Goal: Transaction & Acquisition: Purchase product/service

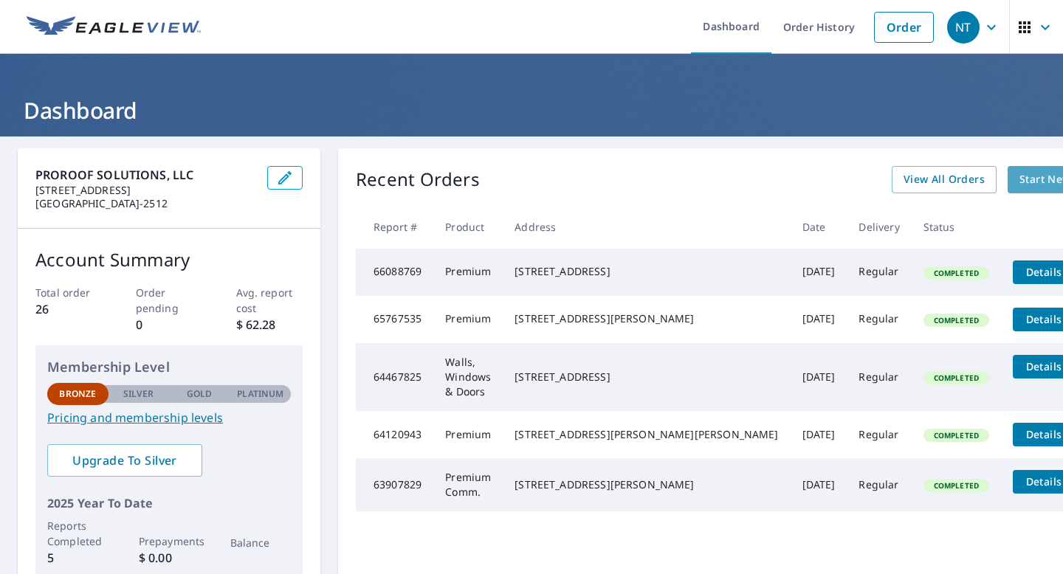
click at [1019, 179] on span "Start New Order" at bounding box center [1062, 179] width 86 height 18
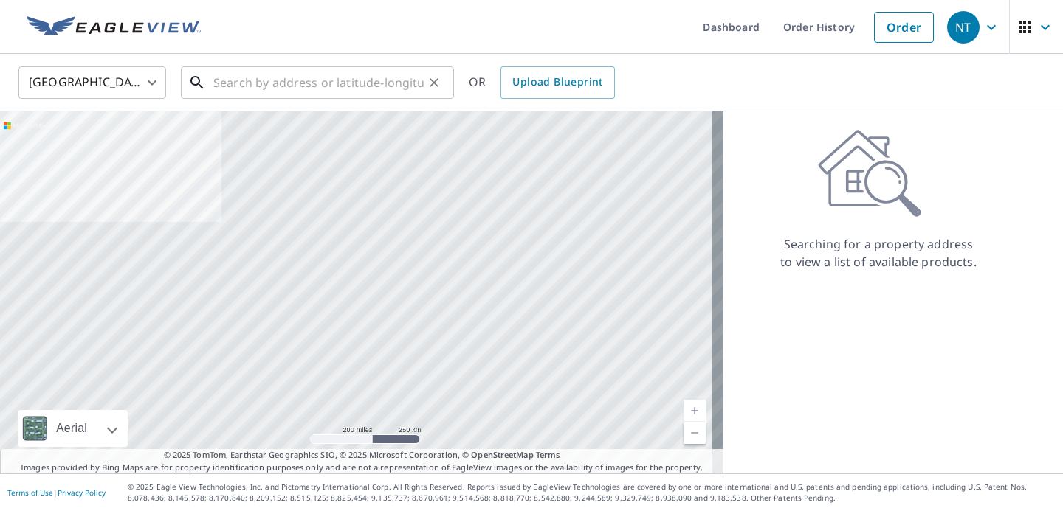
click at [351, 86] on input "text" at bounding box center [318, 82] width 210 height 41
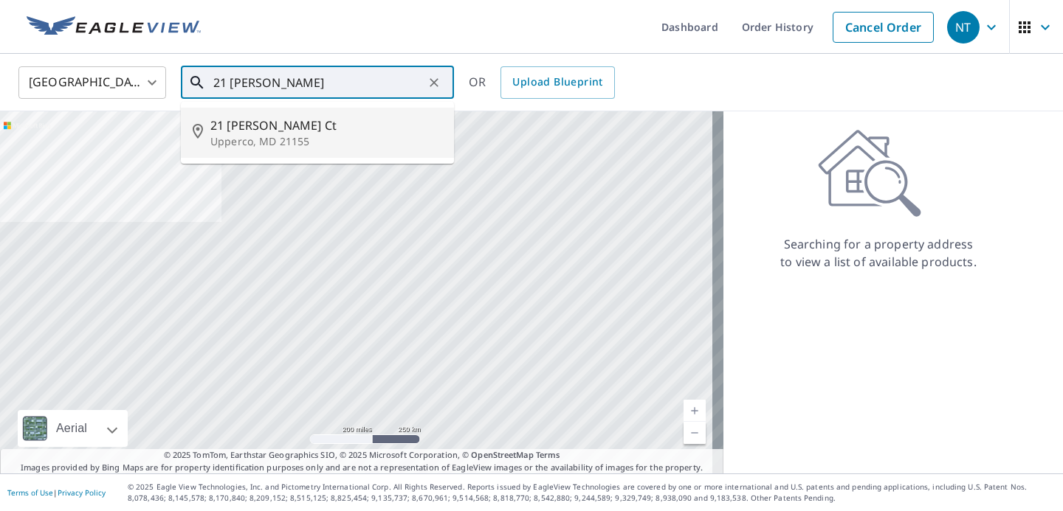
click at [321, 135] on p "Upperco, MD 21155" at bounding box center [326, 141] width 232 height 15
type input "[STREET_ADDRESS][PERSON_NAME]"
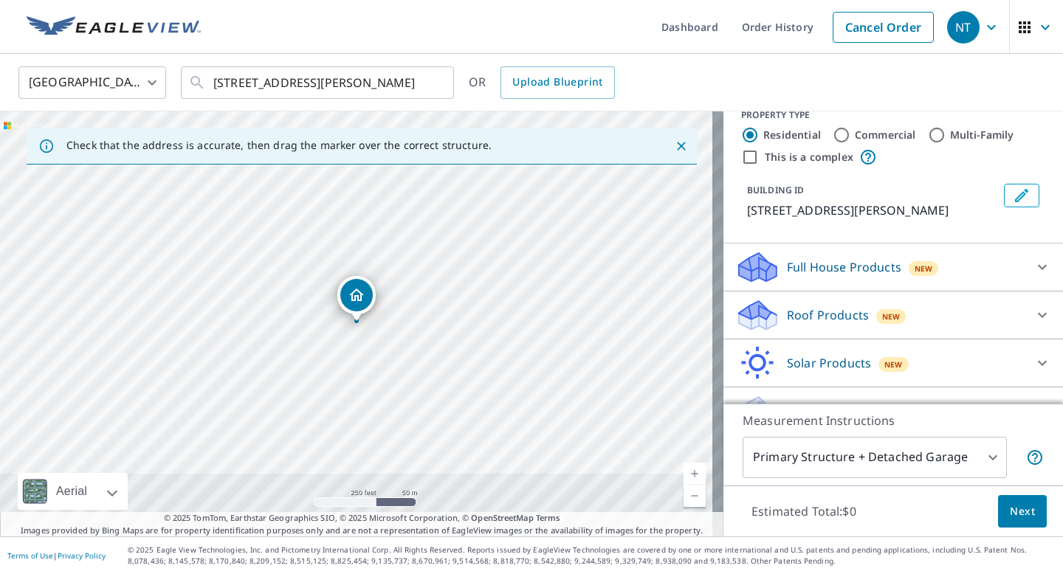
scroll to position [70, 0]
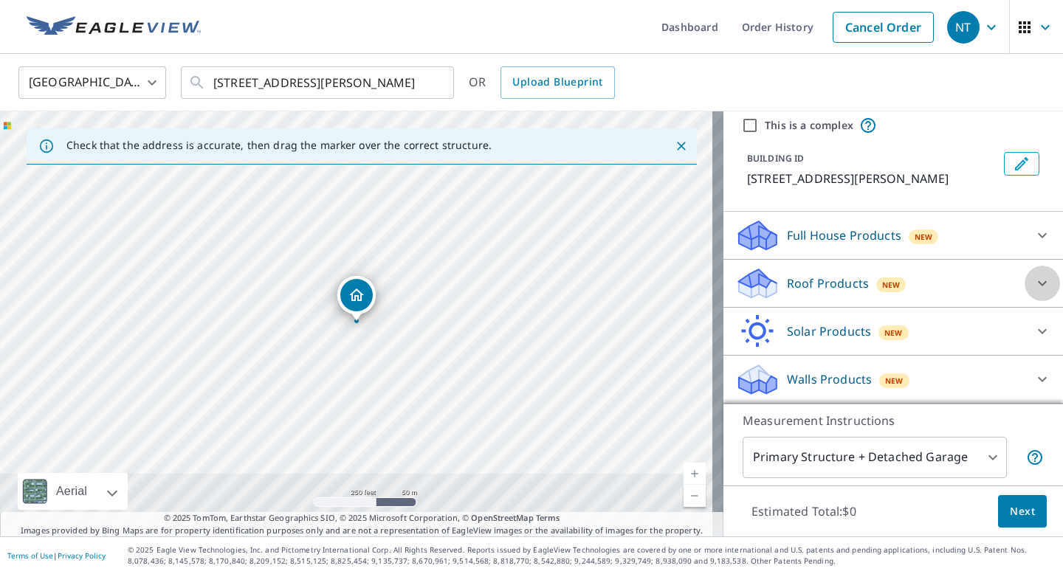
click at [1038, 284] on icon at bounding box center [1042, 283] width 9 height 5
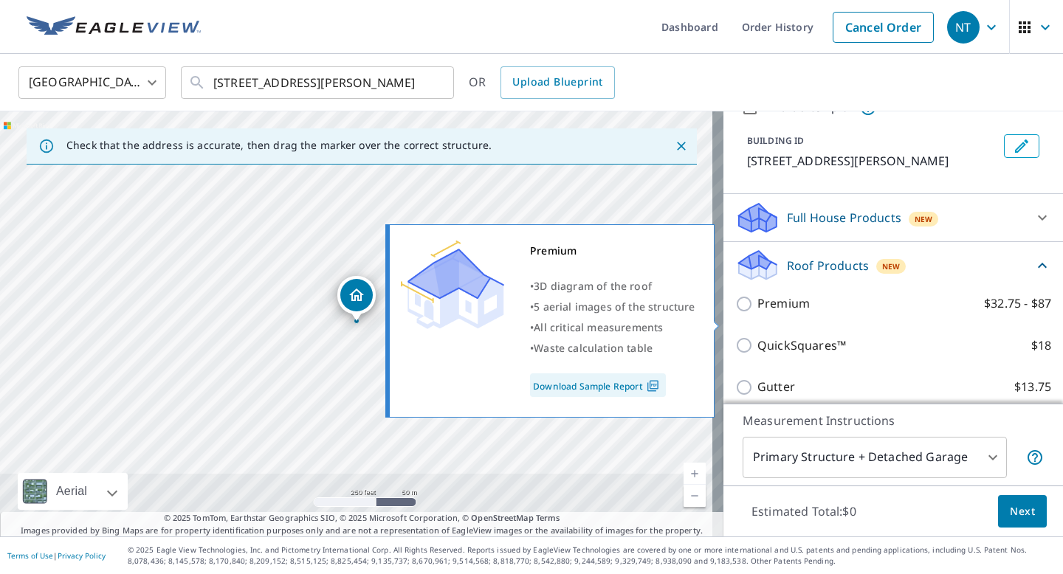
click at [738, 313] on input "Premium $32.75 - $87" at bounding box center [746, 304] width 22 height 18
checkbox input "true"
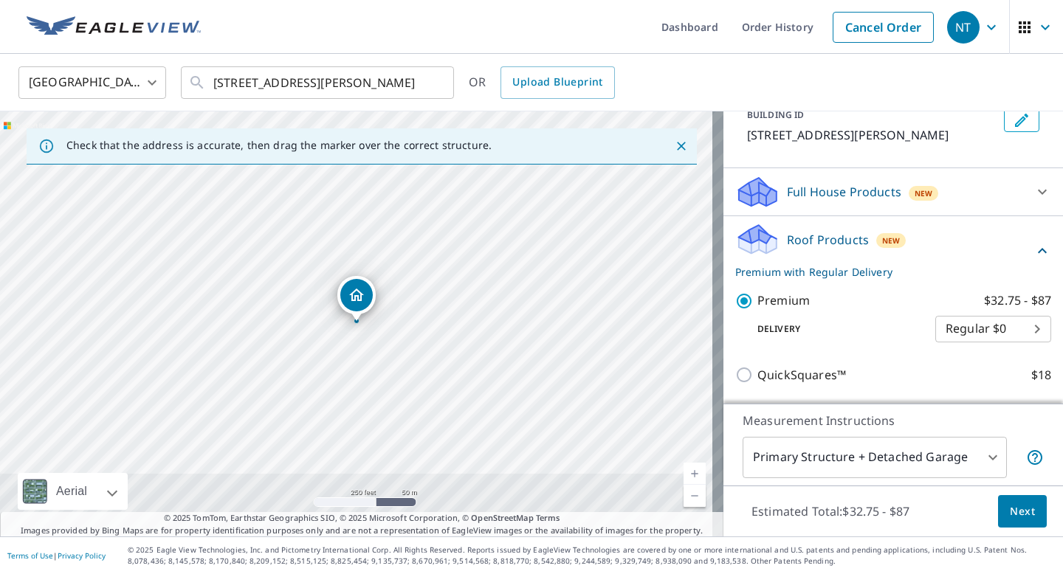
scroll to position [0, 0]
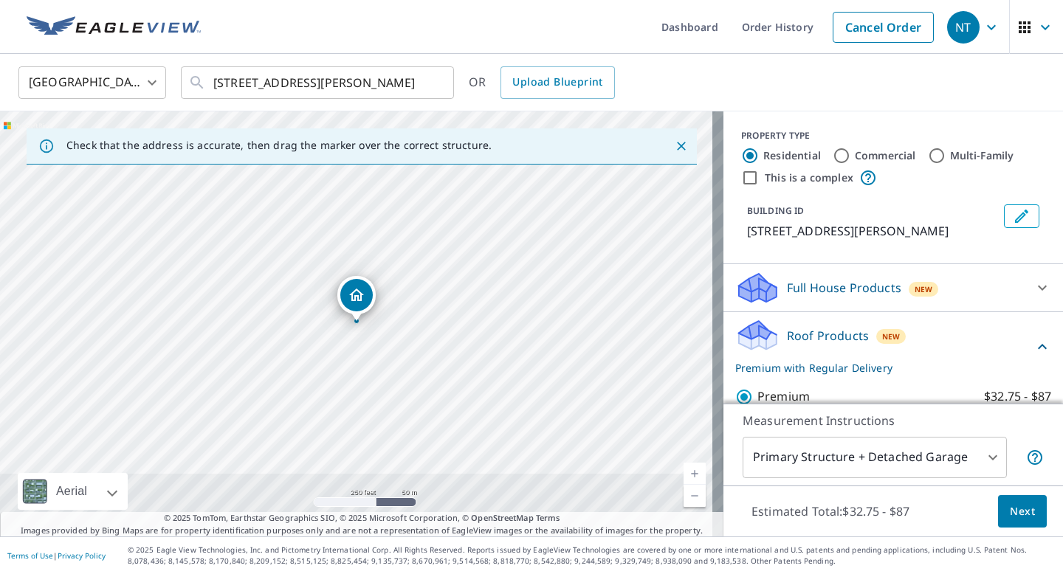
click at [1033, 297] on icon at bounding box center [1042, 288] width 18 height 18
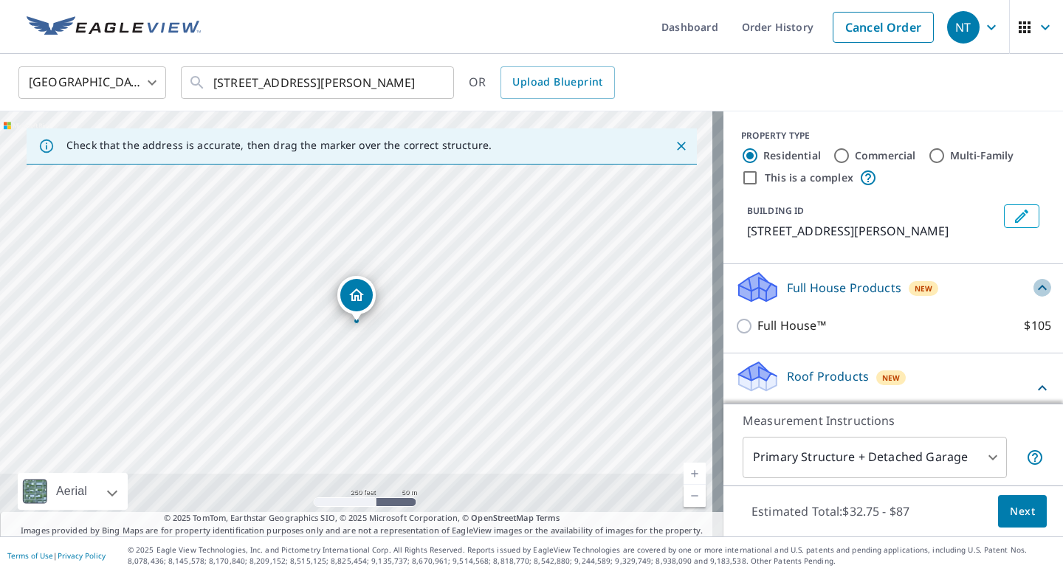
click at [1033, 297] on icon at bounding box center [1042, 288] width 18 height 18
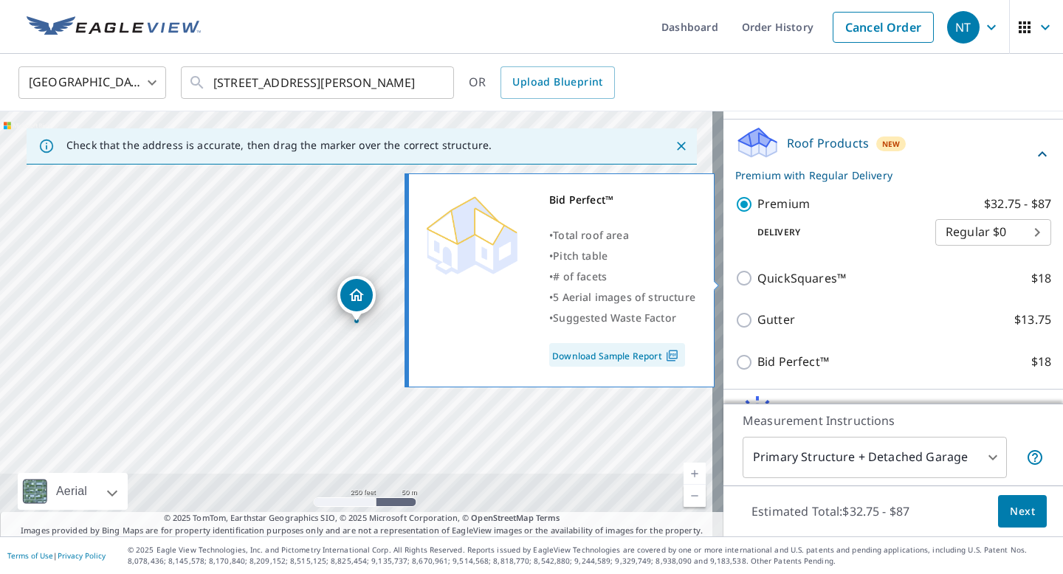
scroll to position [292, 0]
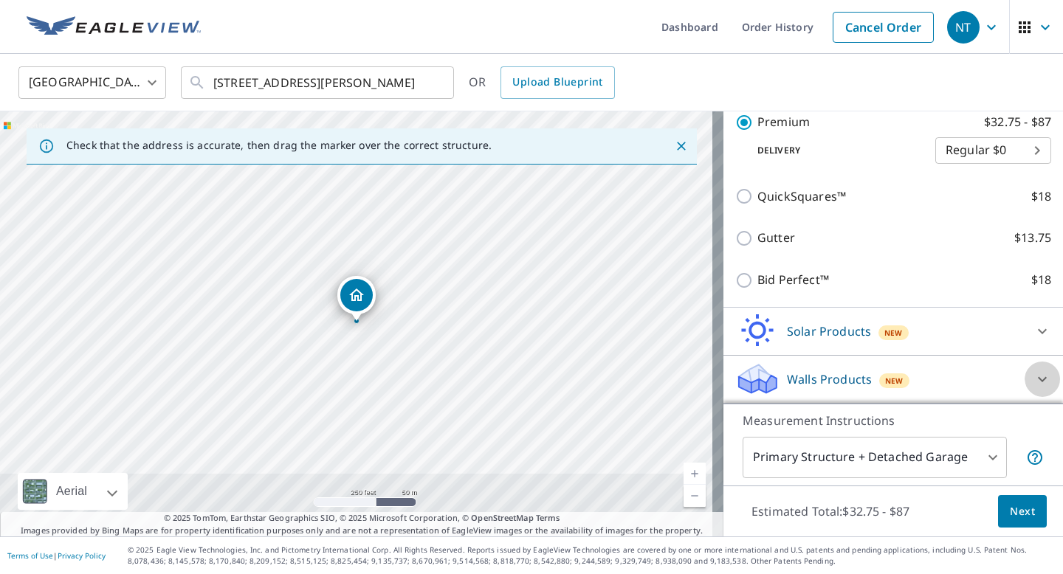
click at [1038, 379] on icon at bounding box center [1042, 378] width 9 height 5
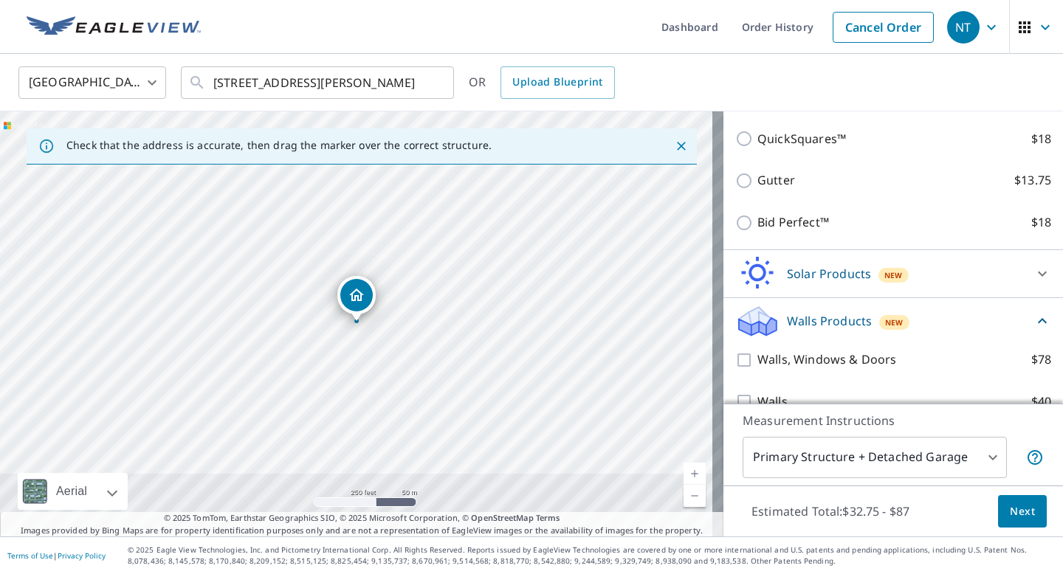
scroll to position [375, 0]
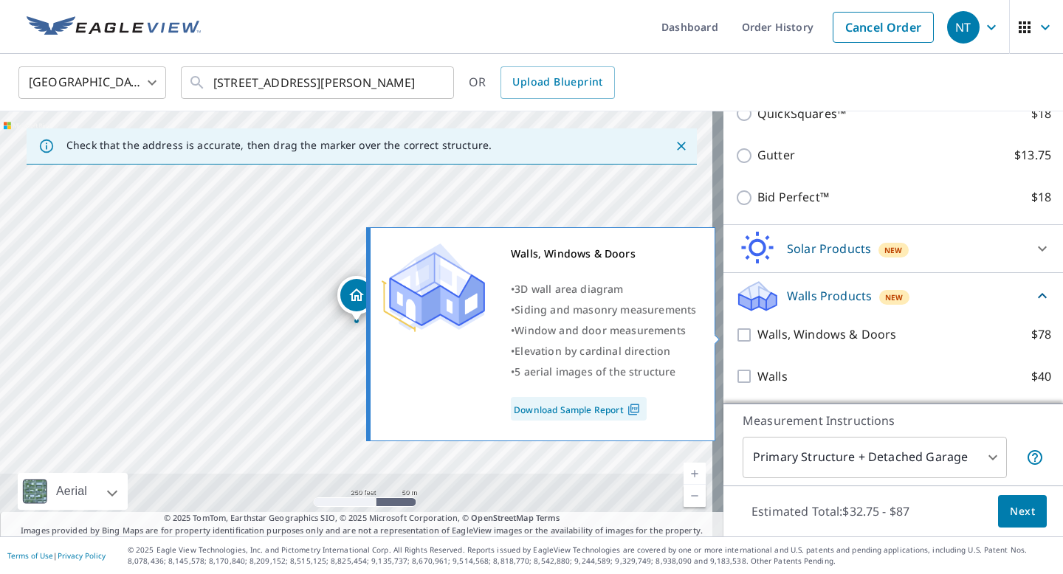
click at [735, 337] on input "Walls, Windows & Doors $78" at bounding box center [746, 335] width 22 height 18
checkbox input "true"
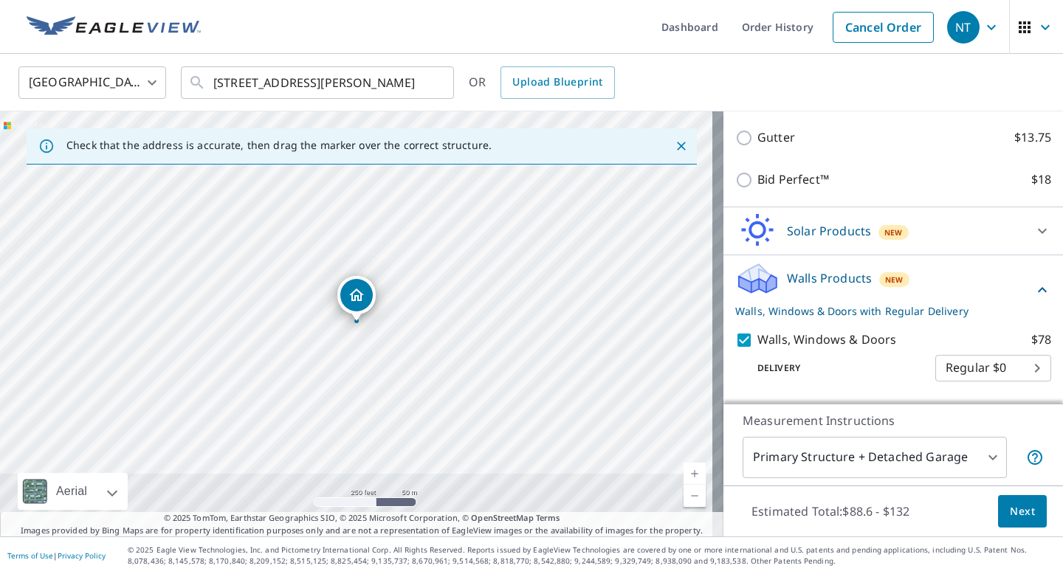
click at [1010, 518] on span "Next" at bounding box center [1022, 512] width 25 height 18
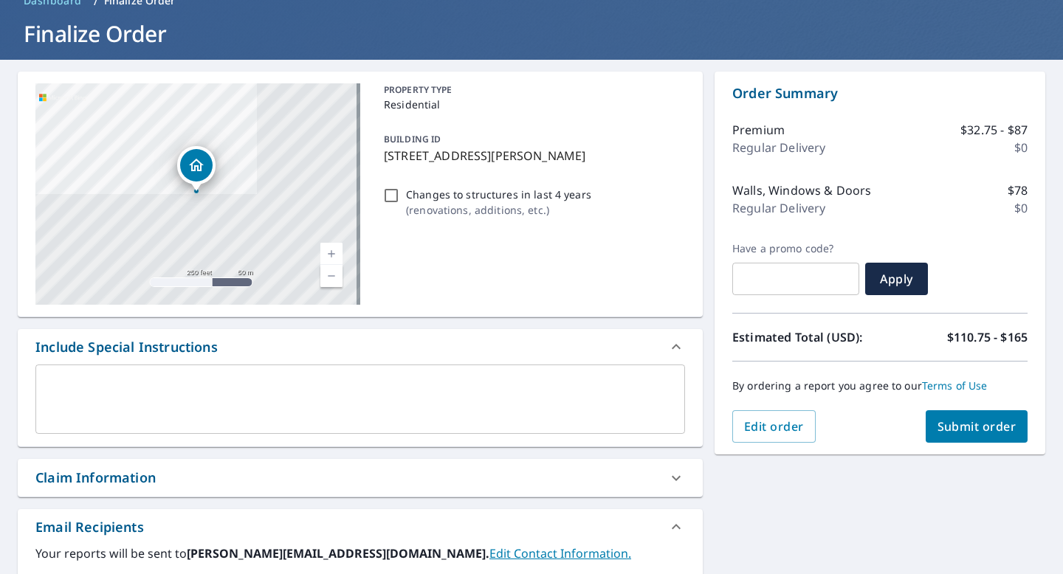
scroll to position [85, 0]
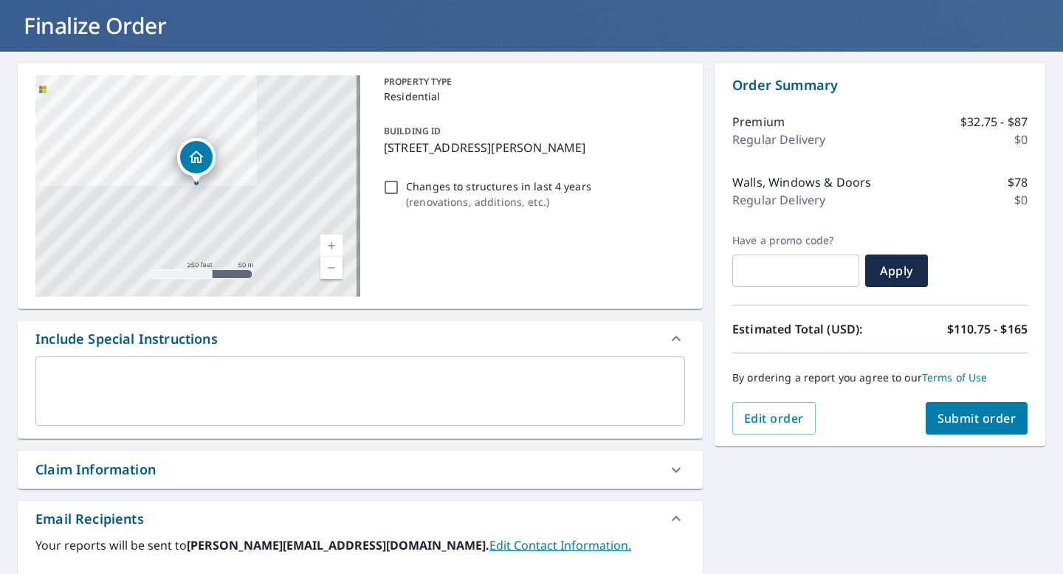
click at [968, 419] on span "Submit order" at bounding box center [976, 418] width 79 height 16
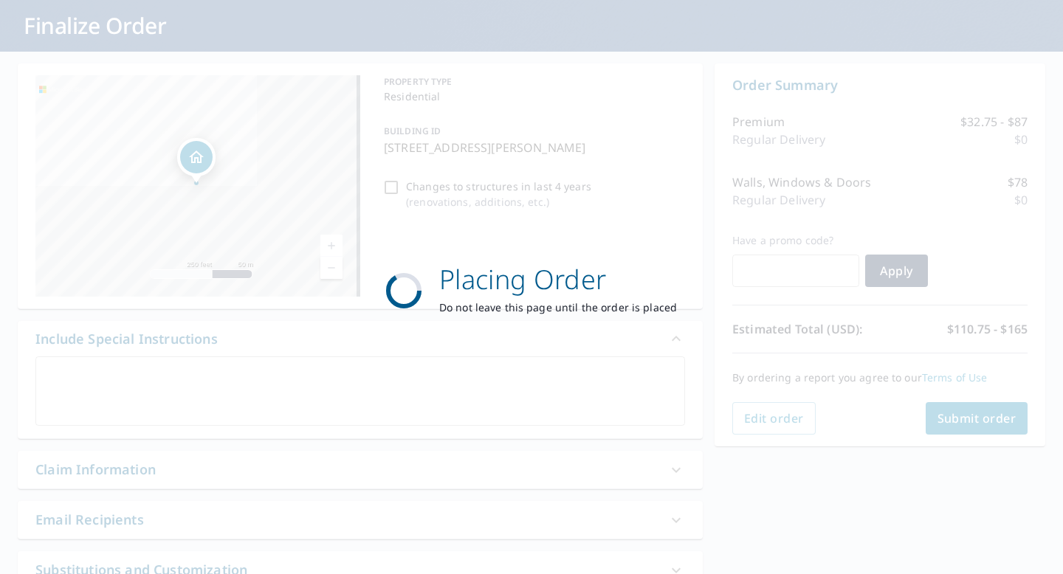
scroll to position [0, 0]
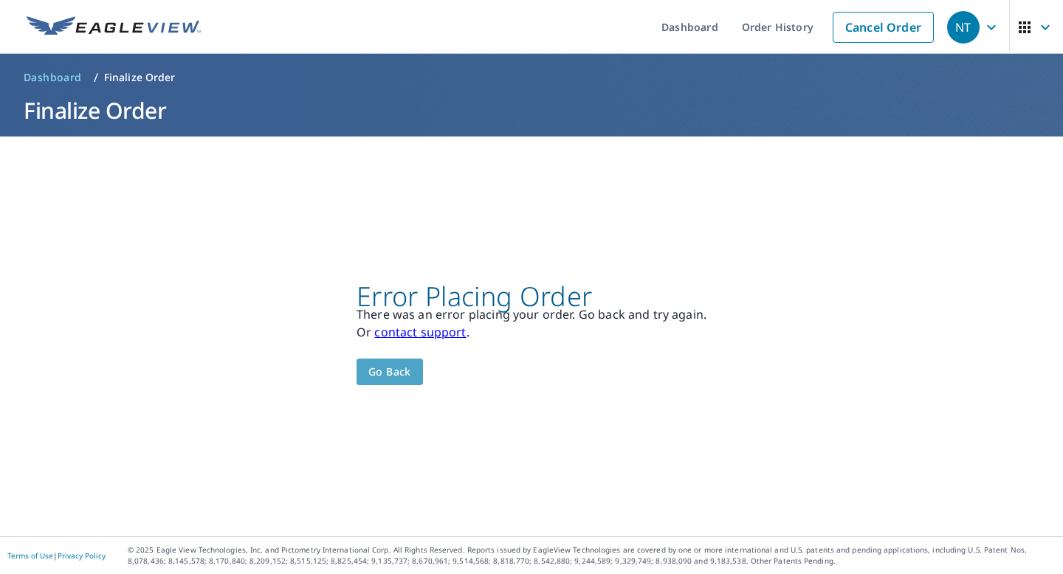
click at [395, 368] on span "Go back" at bounding box center [389, 372] width 43 height 18
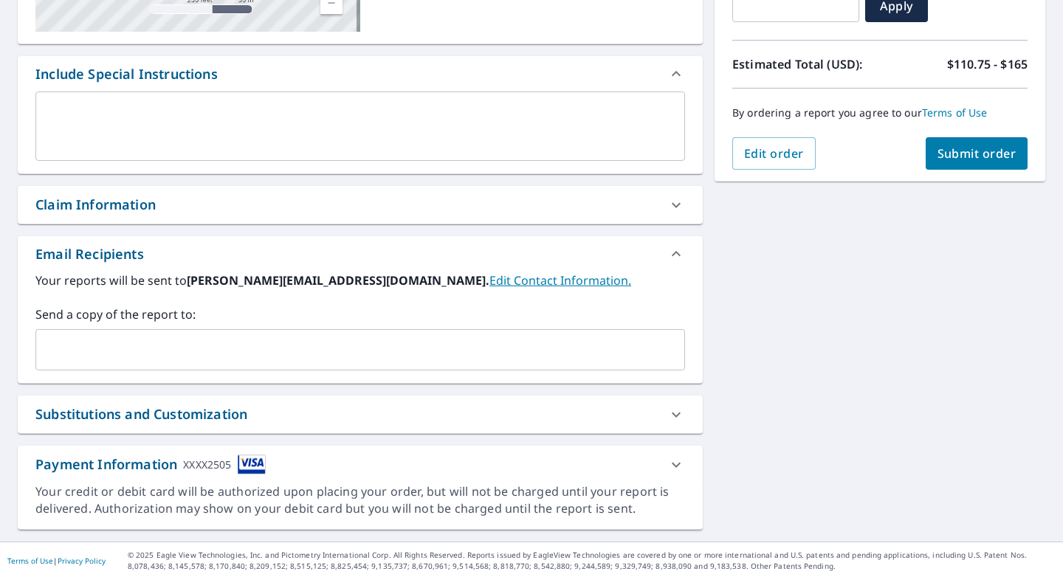
scroll to position [355, 0]
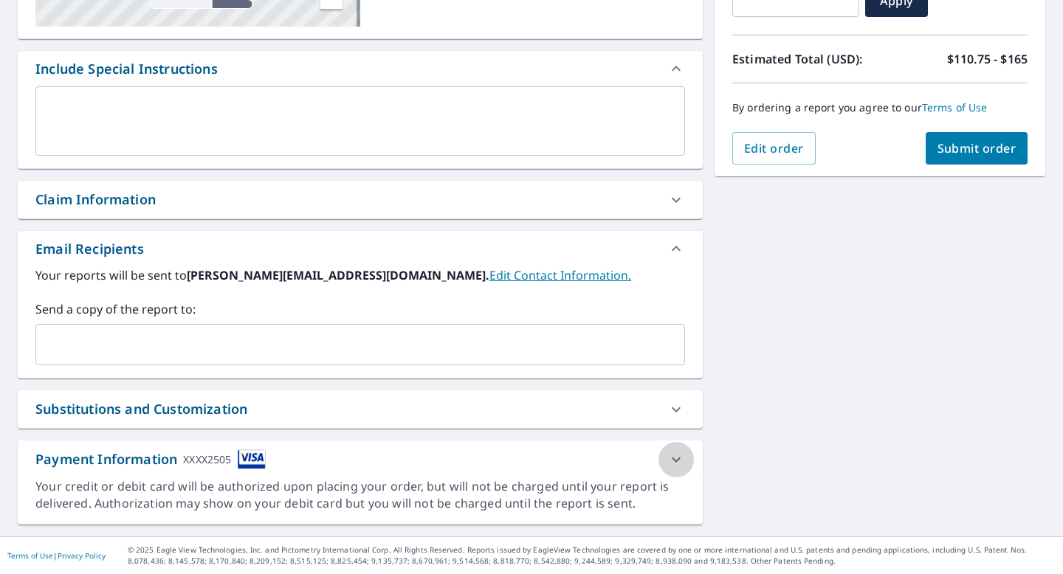
click at [667, 459] on icon at bounding box center [676, 460] width 18 height 18
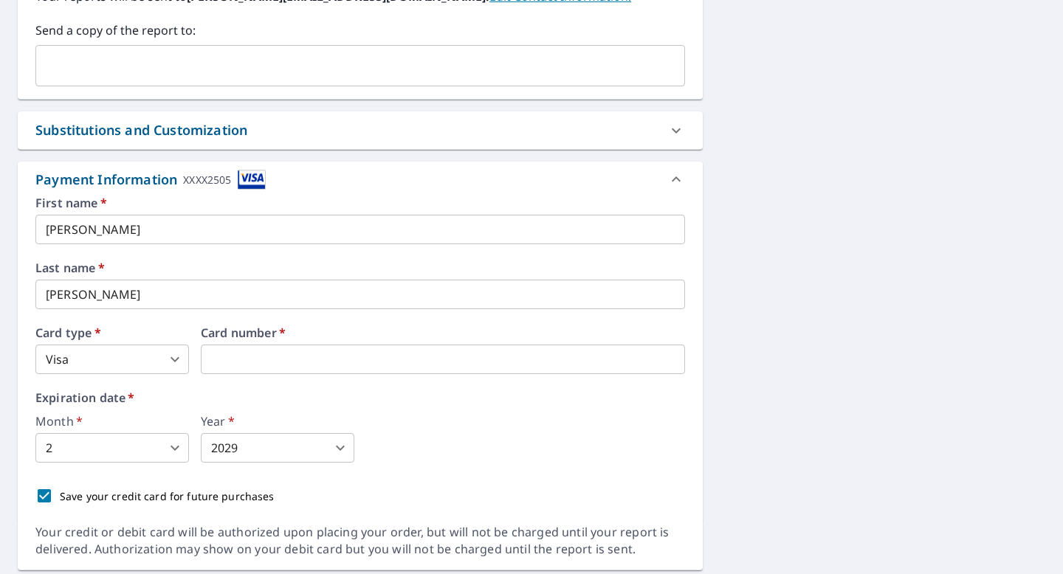
scroll to position [680, 0]
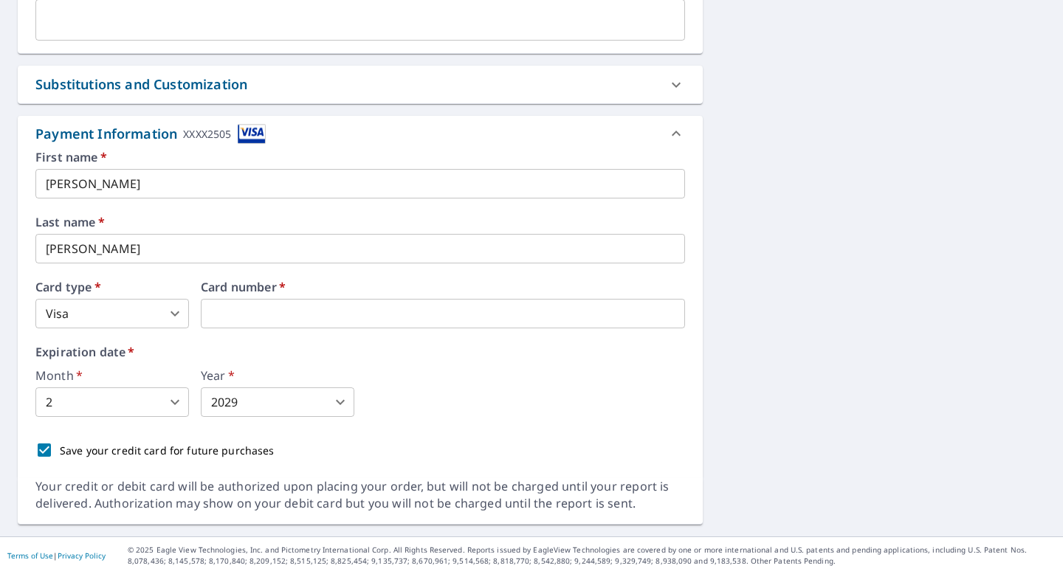
click at [378, 380] on div "Month   * 2 2 ​ Year   * 2029 2029 ​" at bounding box center [359, 393] width 649 height 47
click at [384, 325] on iframe at bounding box center [443, 314] width 484 height 30
click at [565, 399] on div "Month   * 2 2 ​ Year   * 2029 2029 ​" at bounding box center [359, 393] width 649 height 47
click at [284, 405] on body "NT NT Dashboard Order History Cancel Order NT Dashboard / Finalize Order Finali…" at bounding box center [531, 287] width 1063 height 574
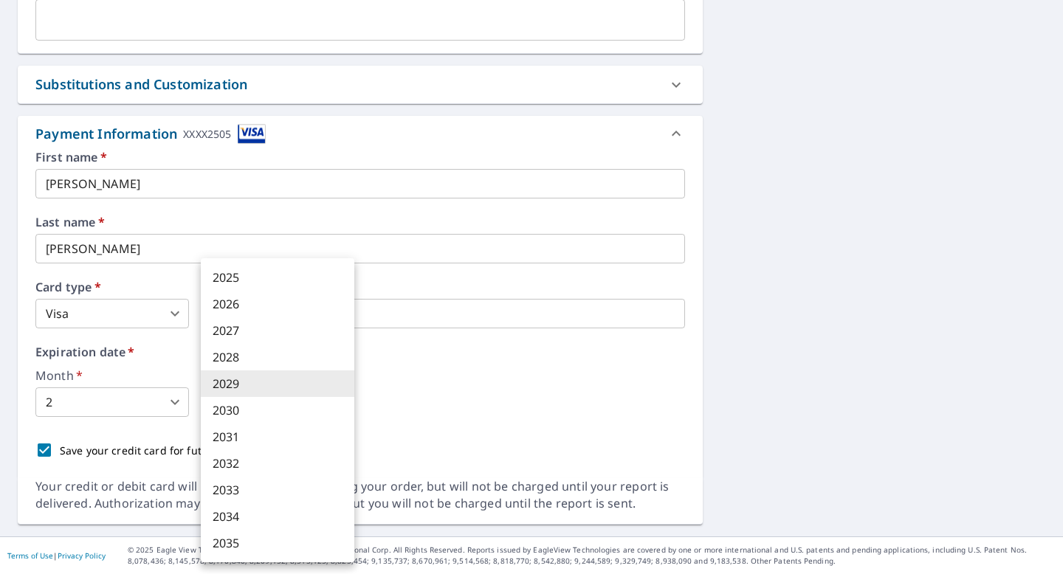
click at [63, 404] on div at bounding box center [531, 287] width 1063 height 574
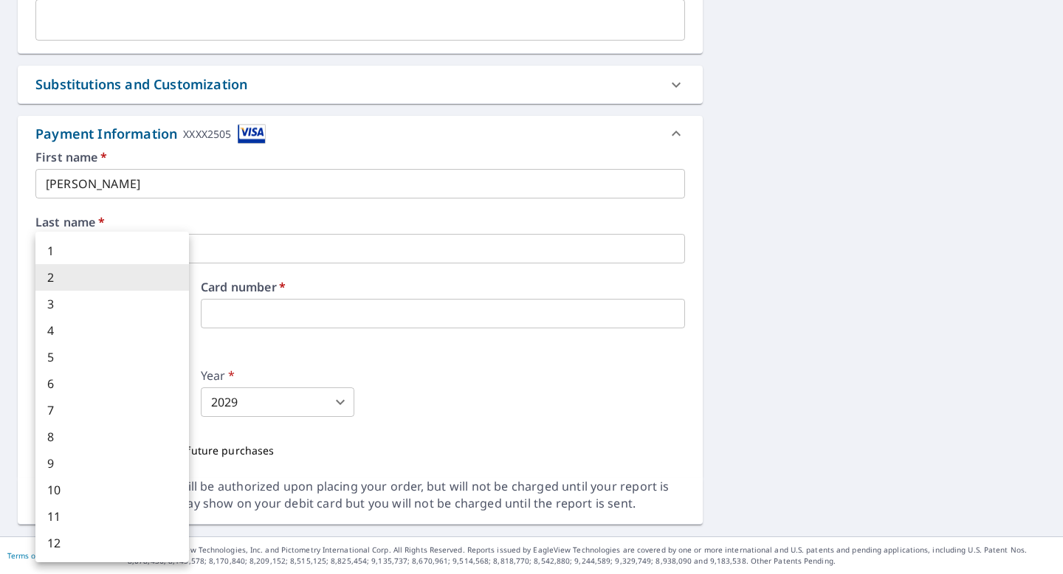
click at [182, 402] on body "NT NT Dashboard Order History Cancel Order NT Dashboard / Finalize Order Finali…" at bounding box center [531, 287] width 1063 height 574
click at [92, 401] on li "7" at bounding box center [112, 410] width 154 height 27
type input "7"
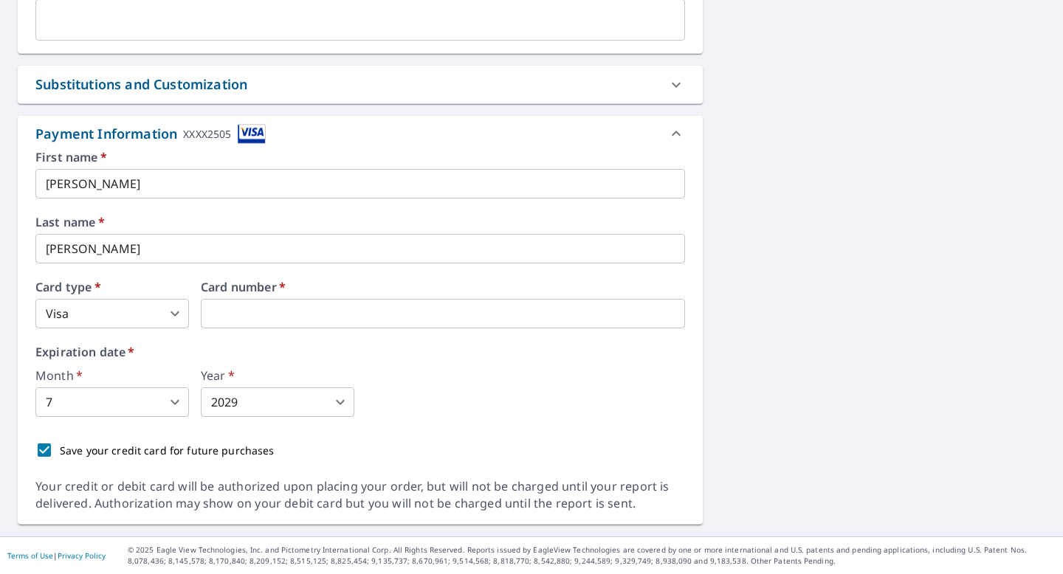
click at [584, 390] on div "Month   * 7 7 ​ Year   * 2029 2029 ​" at bounding box center [359, 393] width 649 height 47
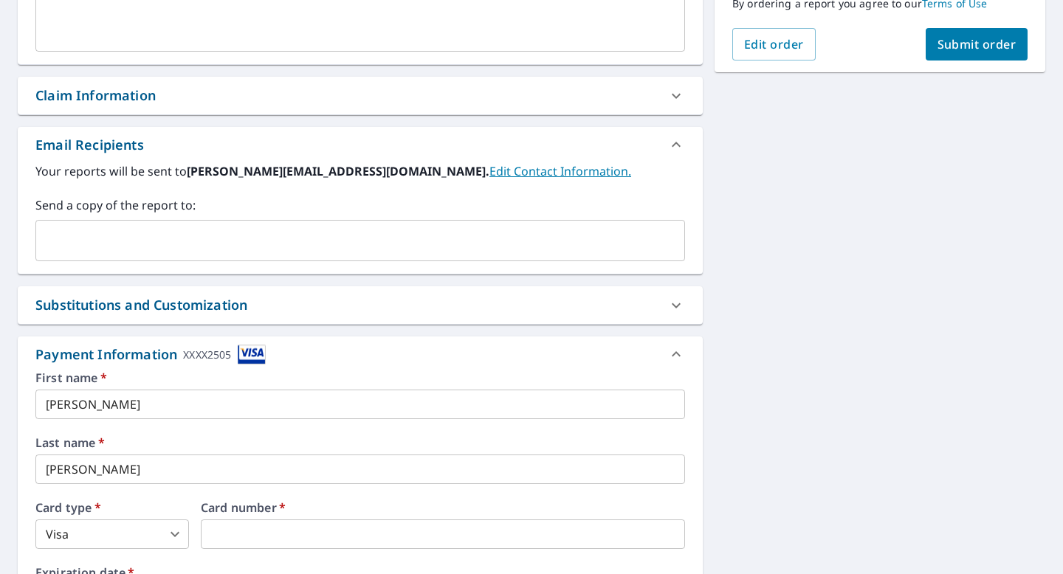
scroll to position [323, 0]
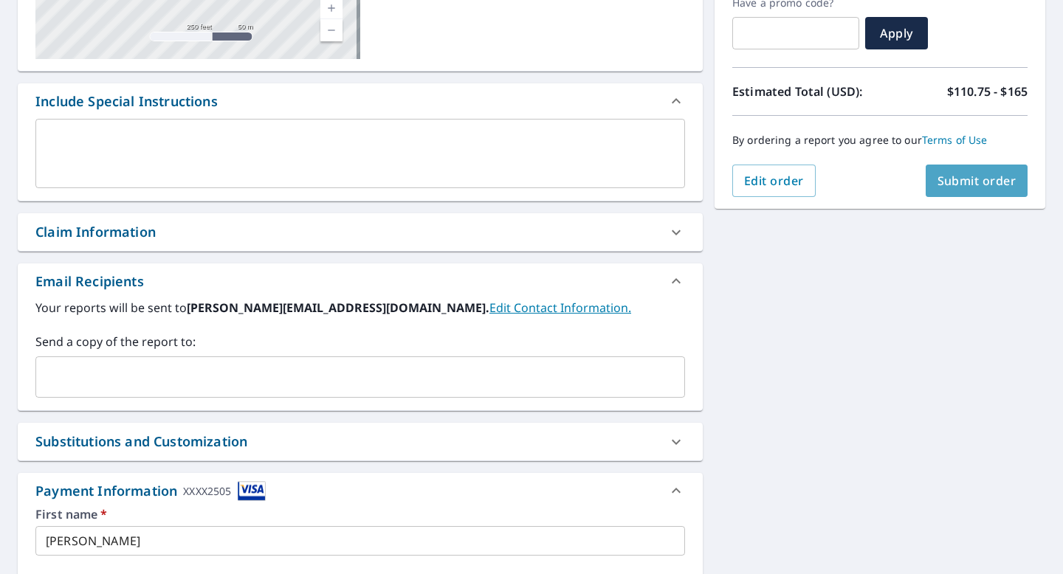
click at [957, 181] on span "Submit order" at bounding box center [976, 181] width 79 height 16
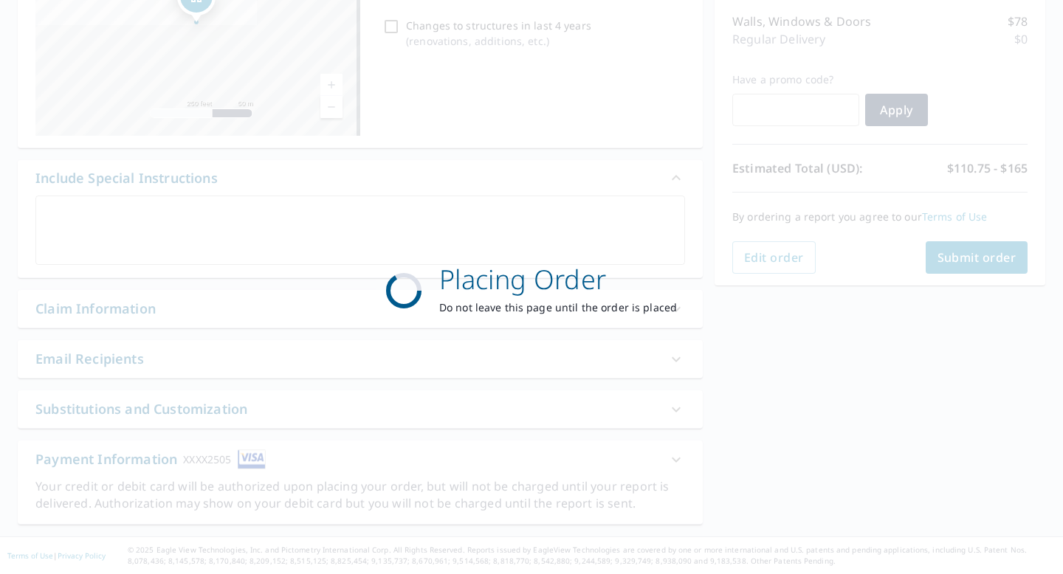
scroll to position [246, 0]
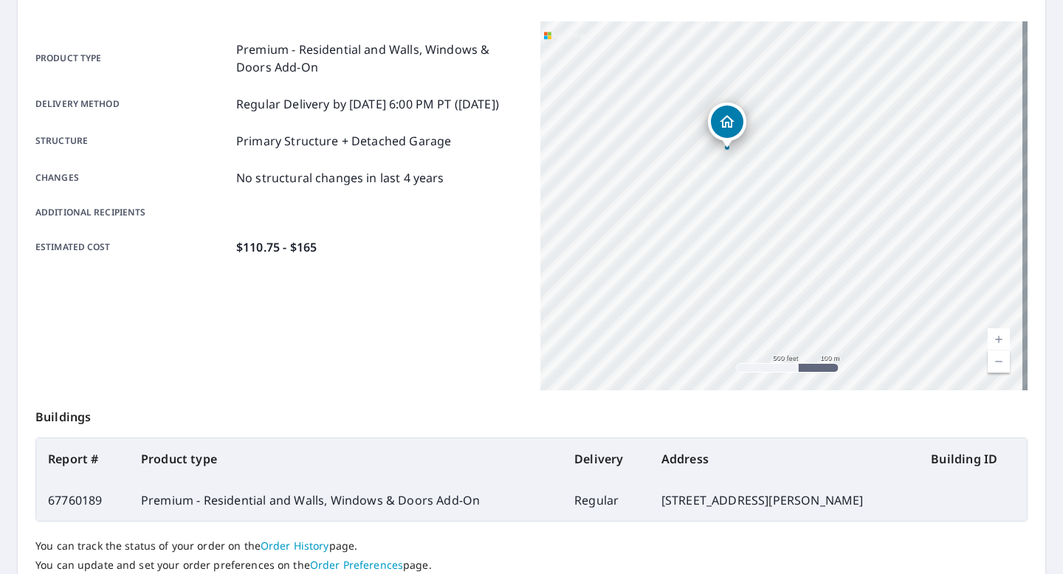
scroll to position [111, 0]
